Goal: Task Accomplishment & Management: Manage account settings

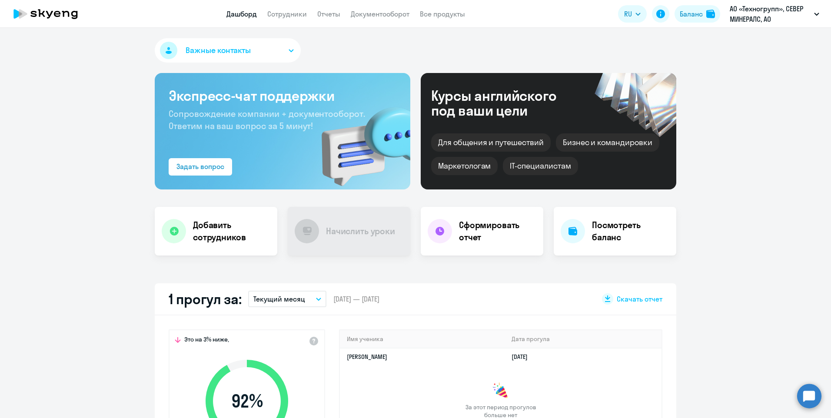
select select "30"
click at [295, 12] on link "Сотрудники" at bounding box center [287, 14] width 40 height 9
select select "30"
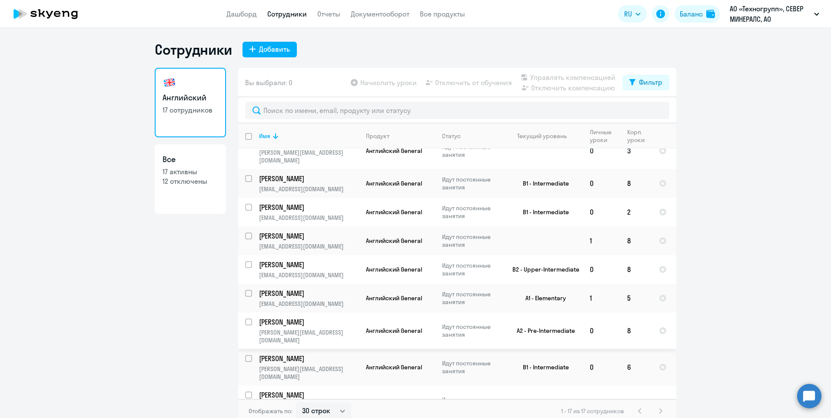
scroll to position [237, 0]
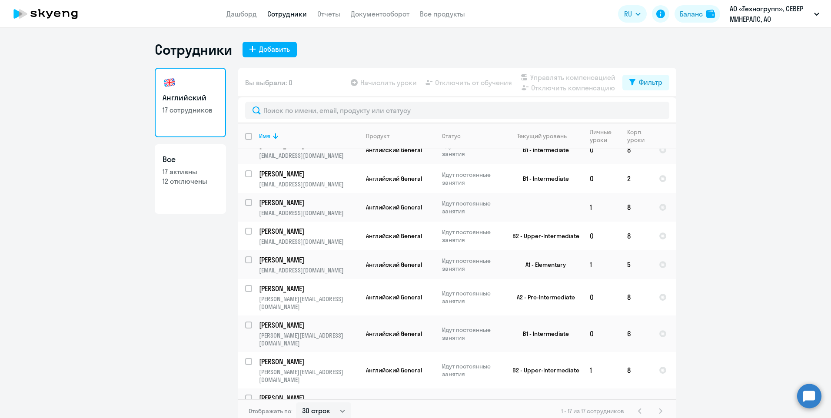
click at [461, 399] on p "Пройден вводный урок" at bounding box center [472, 407] width 60 height 16
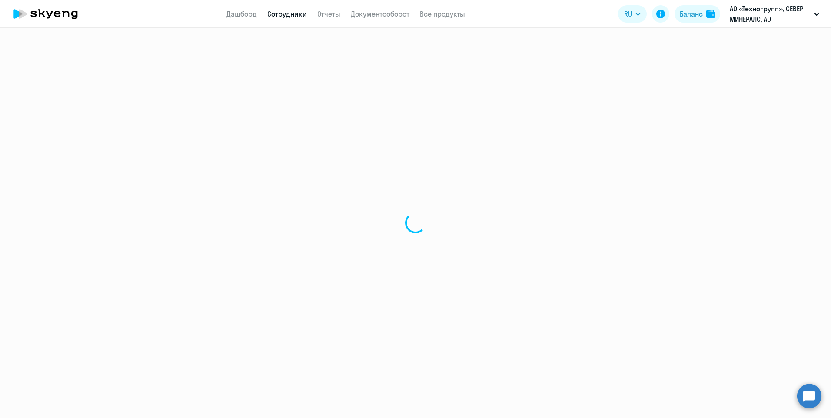
select select "english"
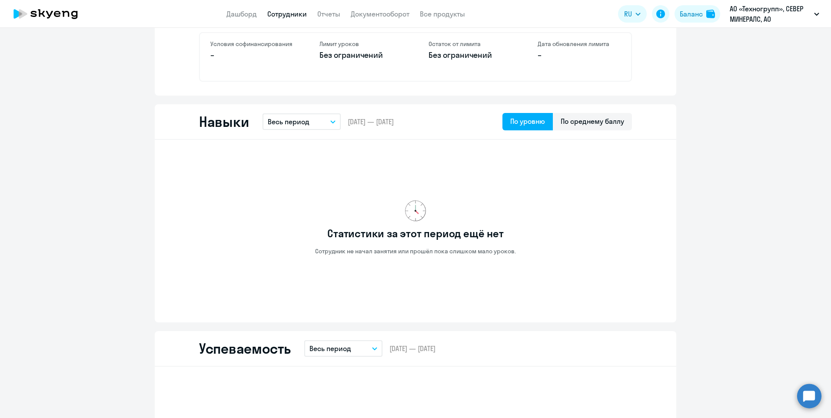
scroll to position [391, 0]
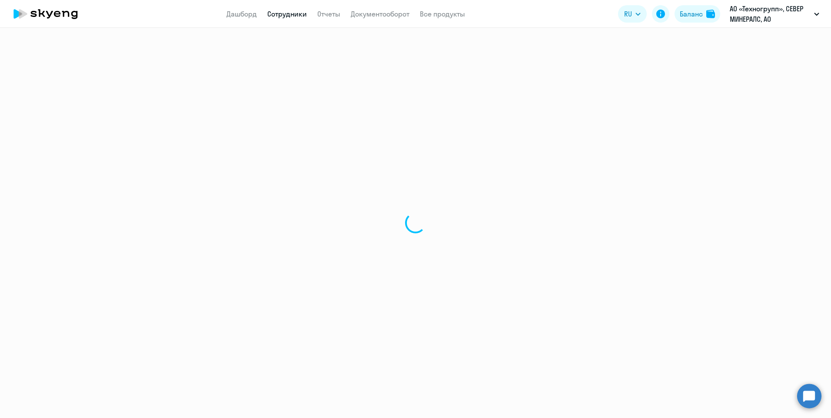
select select "30"
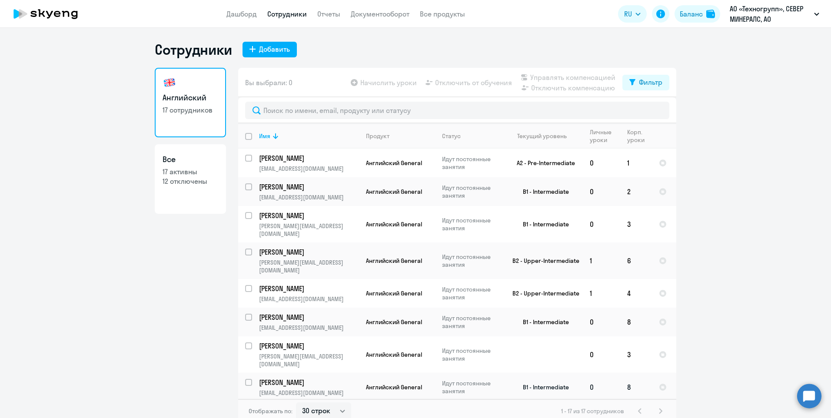
click at [245, 379] on input "select row 22319681" at bounding box center [253, 387] width 17 height 17
checkbox input "true"
click at [473, 82] on span "Отключить от обучения" at bounding box center [473, 82] width 77 height 10
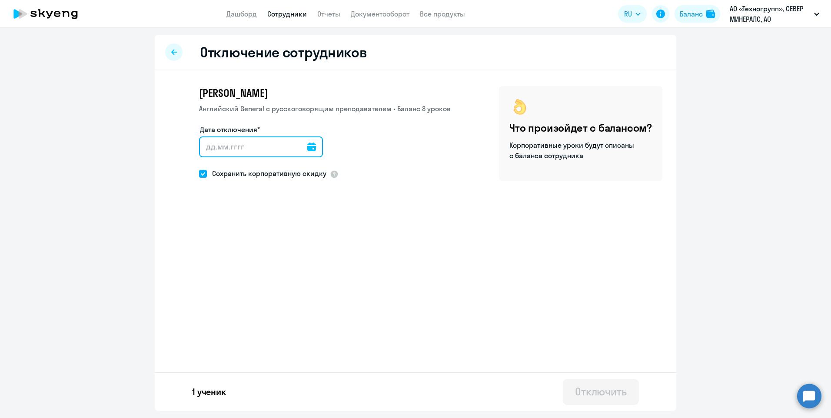
click at [259, 142] on input "Дата отключения*" at bounding box center [261, 146] width 124 height 21
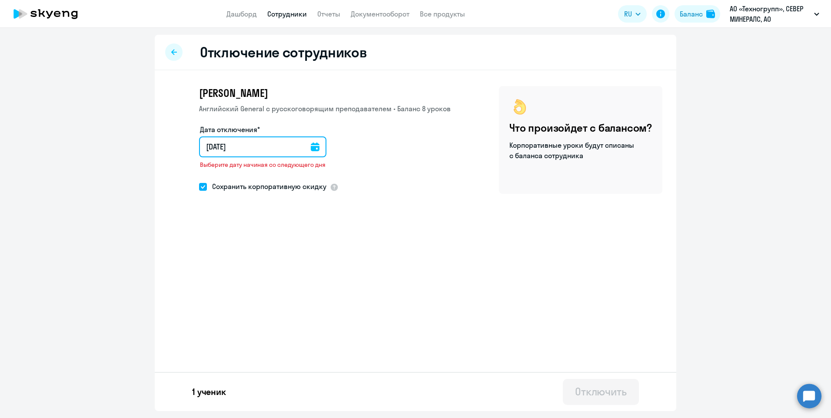
type input "[DATE]"
click at [201, 188] on span at bounding box center [203, 187] width 8 height 8
click at [199, 187] on input "Сохранить корпоративную скидку" at bounding box center [199, 186] width 0 height 0
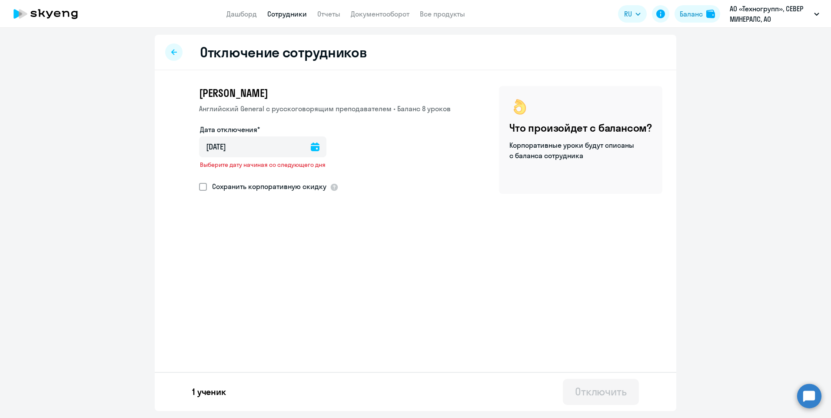
click at [201, 188] on span at bounding box center [203, 187] width 8 height 8
click at [199, 187] on input "Сохранить корпоративную скидку" at bounding box center [199, 186] width 0 height 0
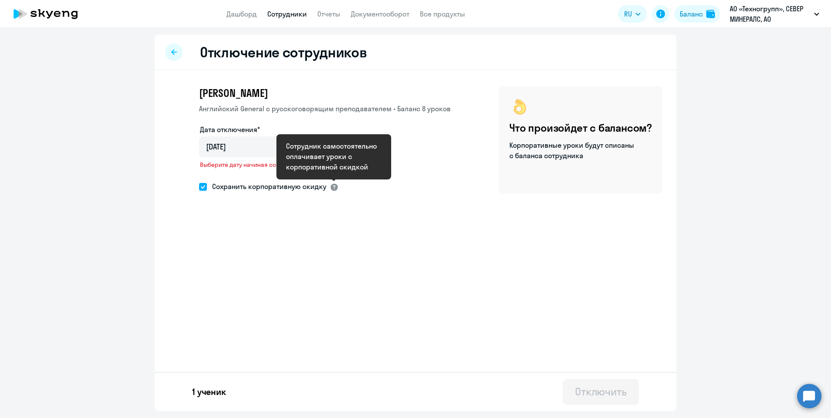
click at [332, 186] on div at bounding box center [334, 187] width 9 height 9
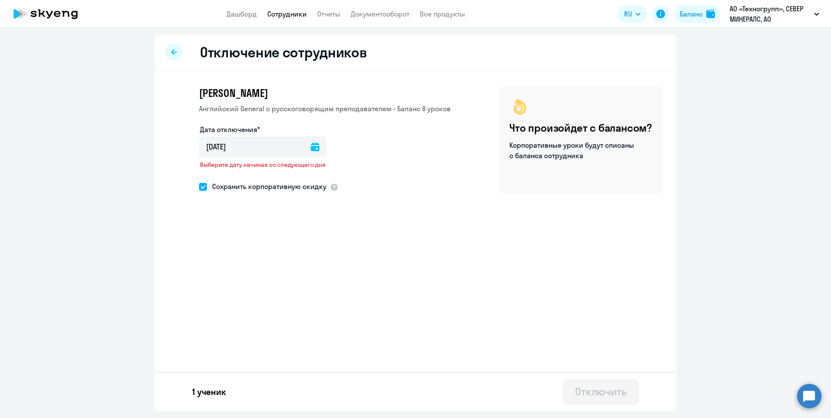
click at [205, 190] on span at bounding box center [203, 187] width 8 height 8
click at [199, 187] on input "Сохранить корпоративную скидку" at bounding box center [199, 186] width 0 height 0
checkbox input "false"
click at [215, 146] on input "[DATE]" at bounding box center [262, 146] width 127 height 21
type input "00.92.025"
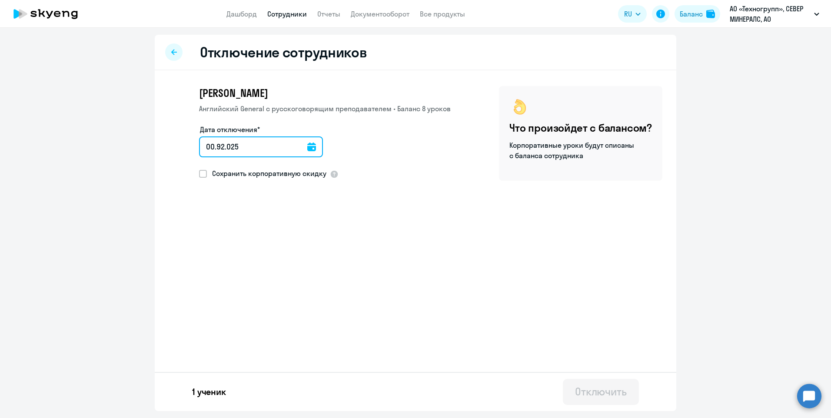
type input "[DATE]"
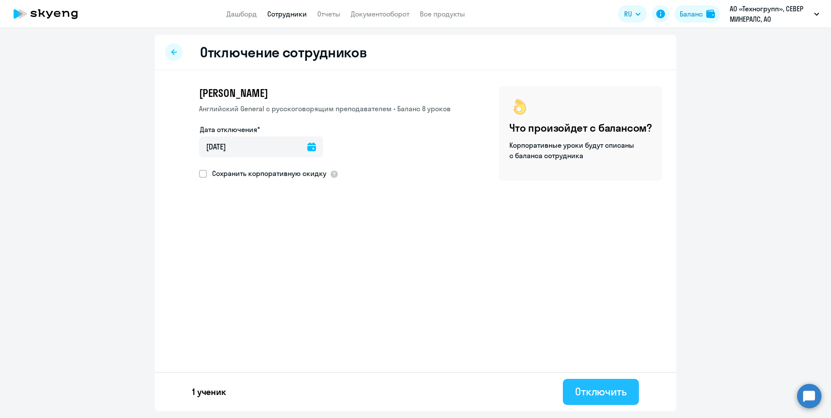
click at [599, 392] on div "Отключить" at bounding box center [601, 392] width 52 height 14
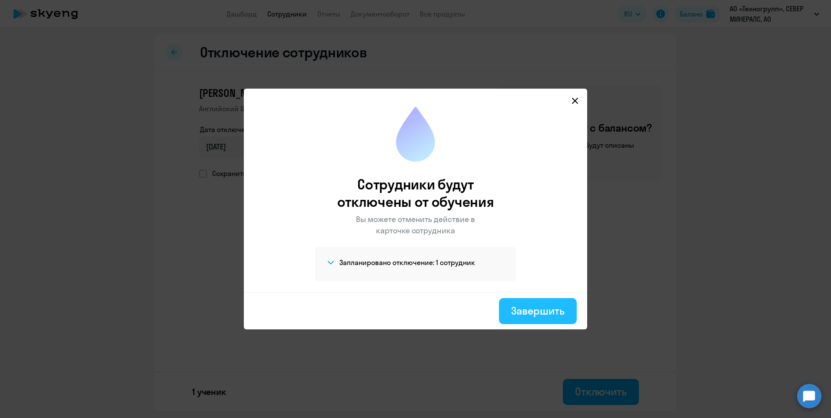
click at [556, 309] on div "Завершить" at bounding box center [537, 311] width 53 height 14
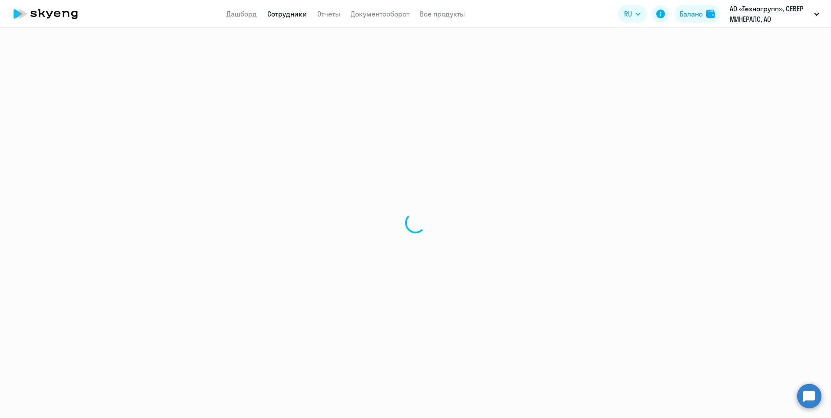
select select "30"
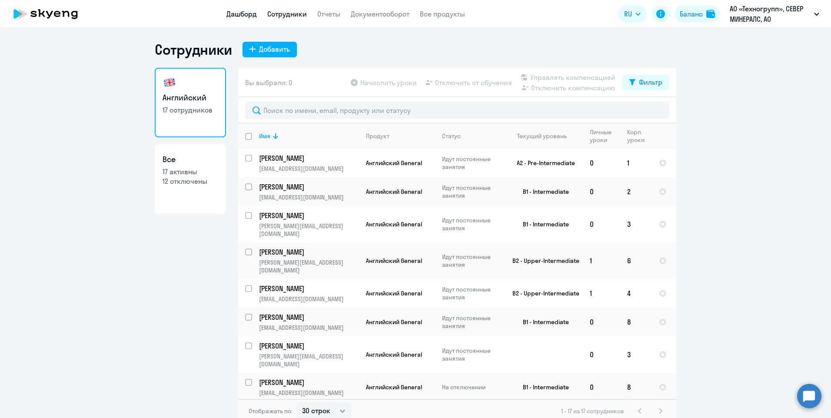
click at [236, 15] on link "Дашборд" at bounding box center [241, 14] width 30 height 9
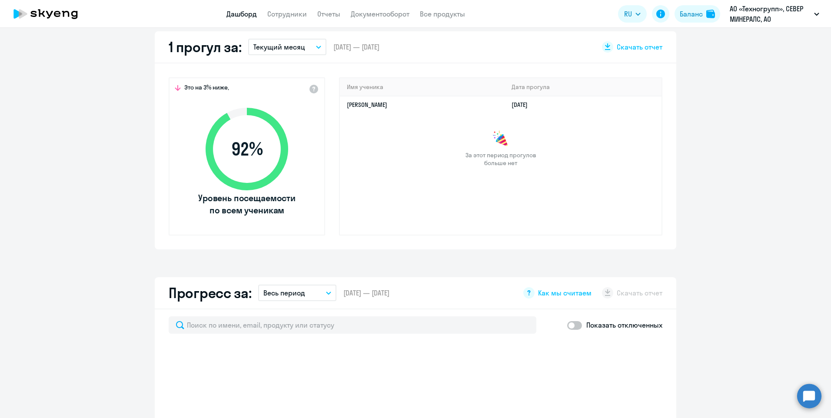
scroll to position [348, 0]
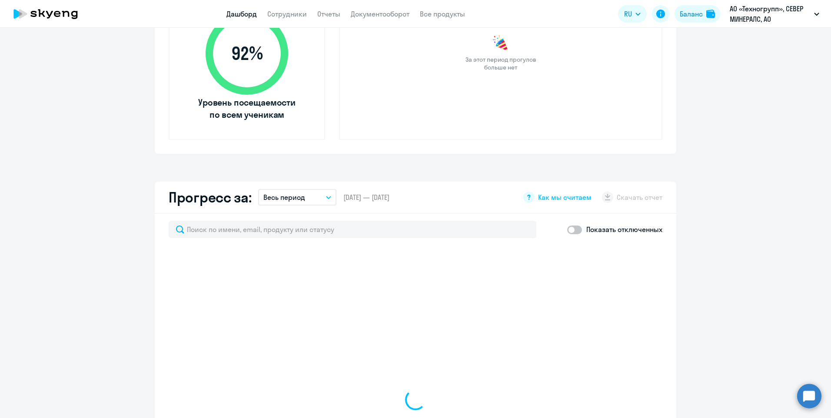
select select "30"
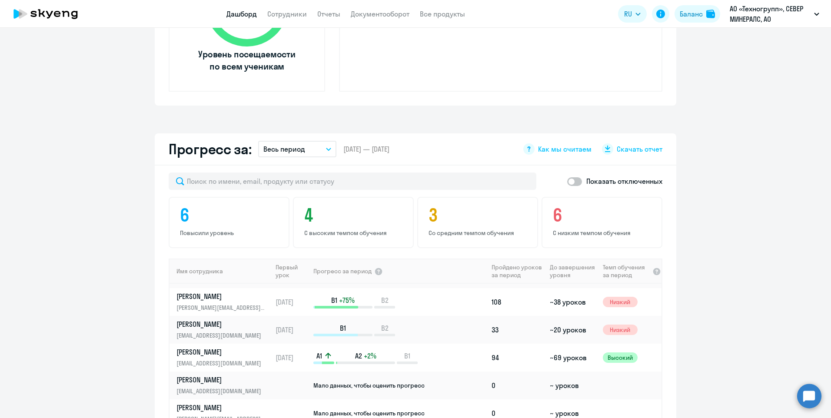
scroll to position [478, 0]
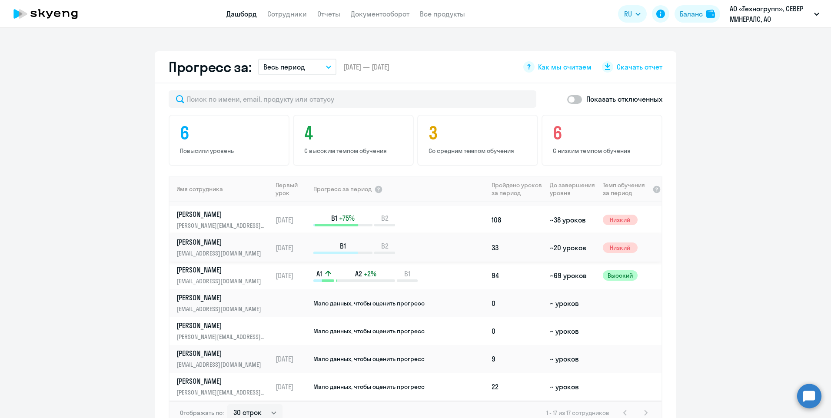
click at [195, 239] on p "[PERSON_NAME]" at bounding box center [221, 242] width 90 height 10
select select "english"
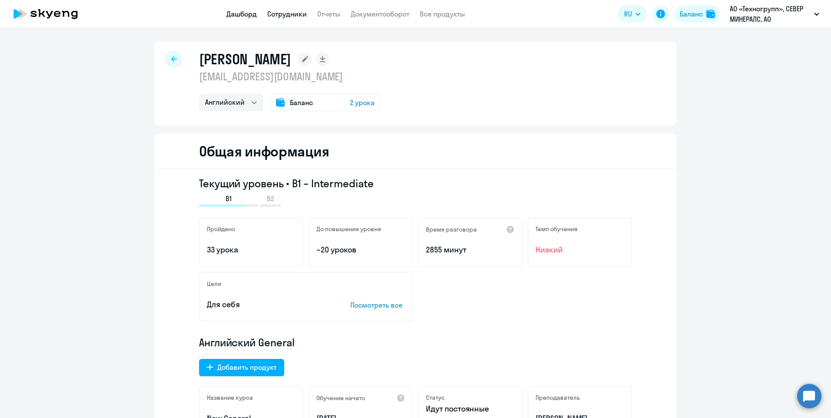
click at [244, 12] on link "Дашборд" at bounding box center [241, 14] width 30 height 9
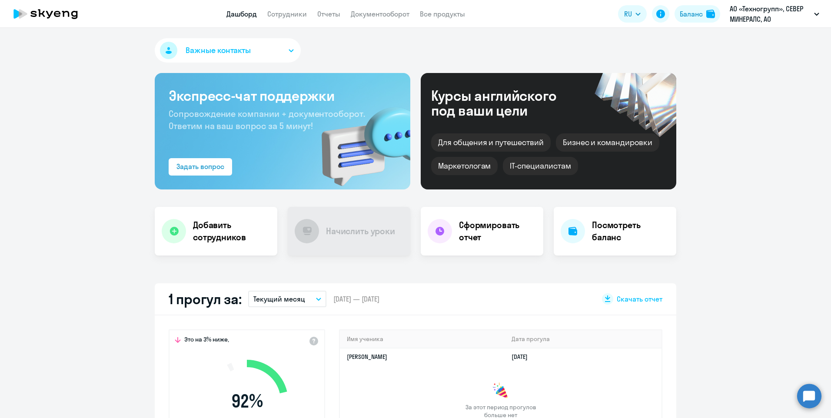
click at [326, 20] on app-header "Дашборд Сотрудники Отчеты Документооборот Все продукты Дашборд Сотрудники Отчет…" at bounding box center [415, 14] width 831 height 28
click at [327, 16] on link "Отчеты" at bounding box center [328, 14] width 23 height 9
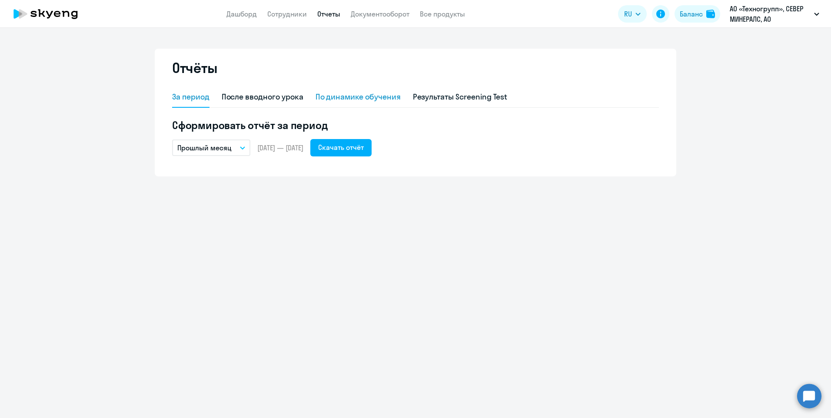
click at [365, 97] on div "По динамике обучения" at bounding box center [358, 96] width 85 height 11
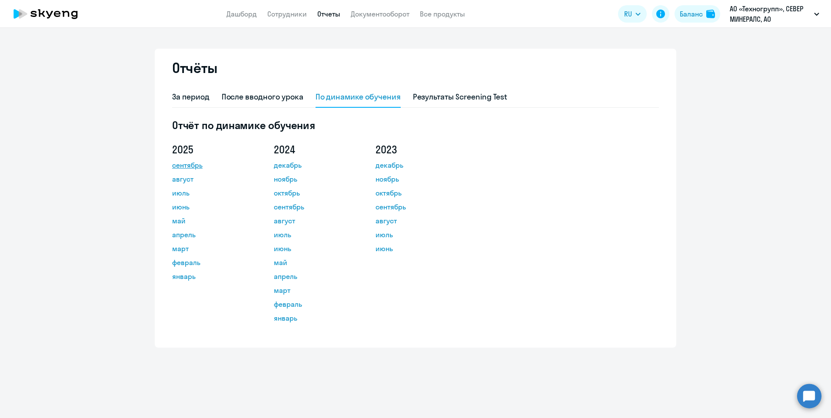
click at [180, 165] on link "сентябрь" at bounding box center [211, 165] width 78 height 10
click at [243, 11] on link "Дашборд" at bounding box center [241, 14] width 30 height 9
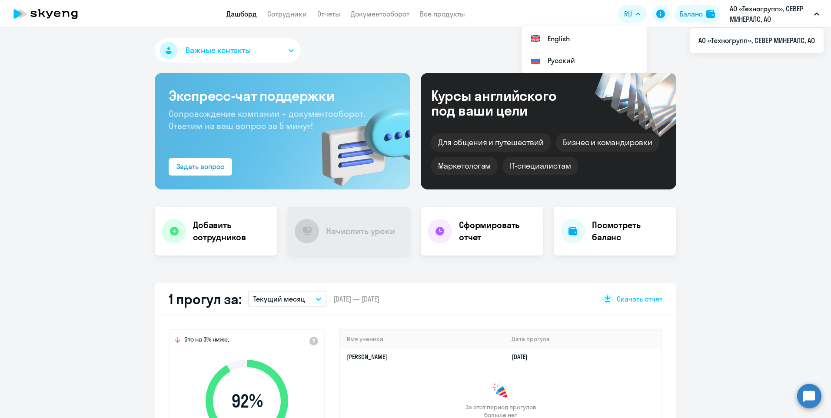
select select "30"
